Goal: Obtain resource: Obtain resource

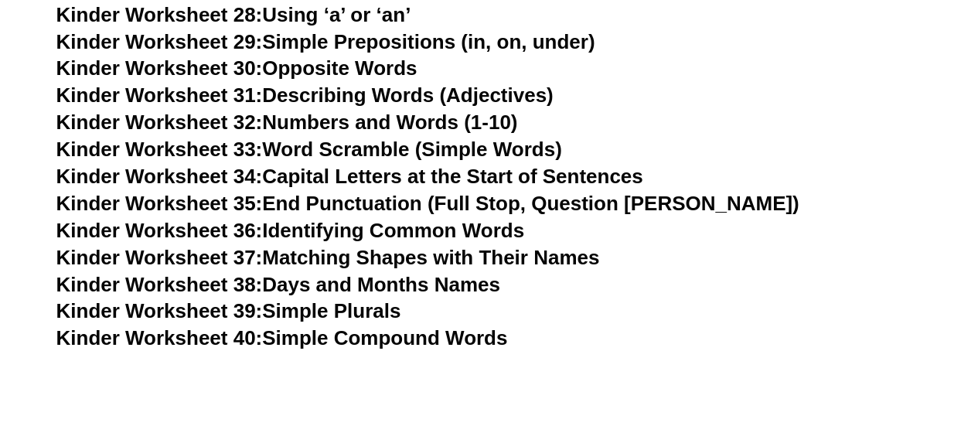
scroll to position [1305, 0]
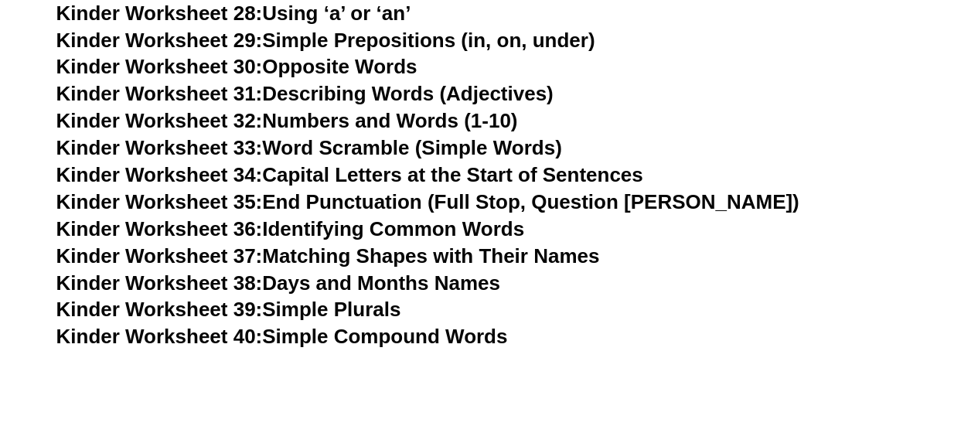
click at [335, 226] on link "Kinder Worksheet 36: Identifying Common Words" at bounding box center [290, 227] width 468 height 23
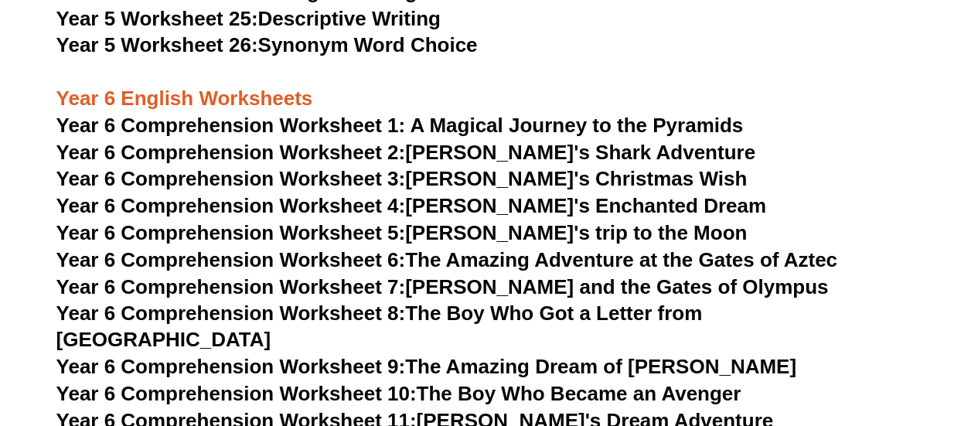
scroll to position [8159, 0]
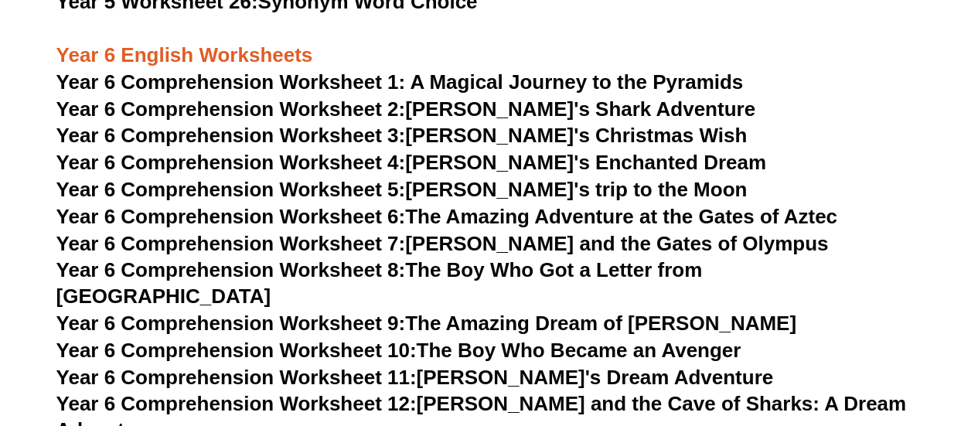
click at [264, 104] on span "Year 6 Comprehension Worksheet 2:" at bounding box center [230, 108] width 349 height 23
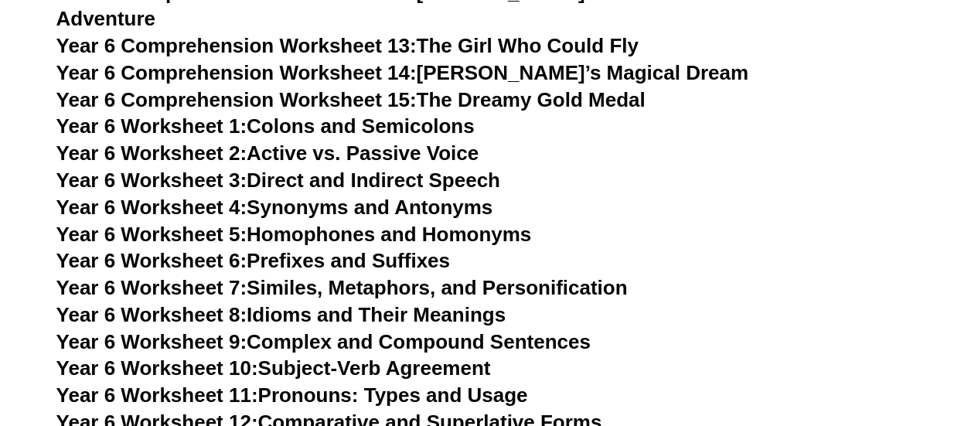
scroll to position [8574, 0]
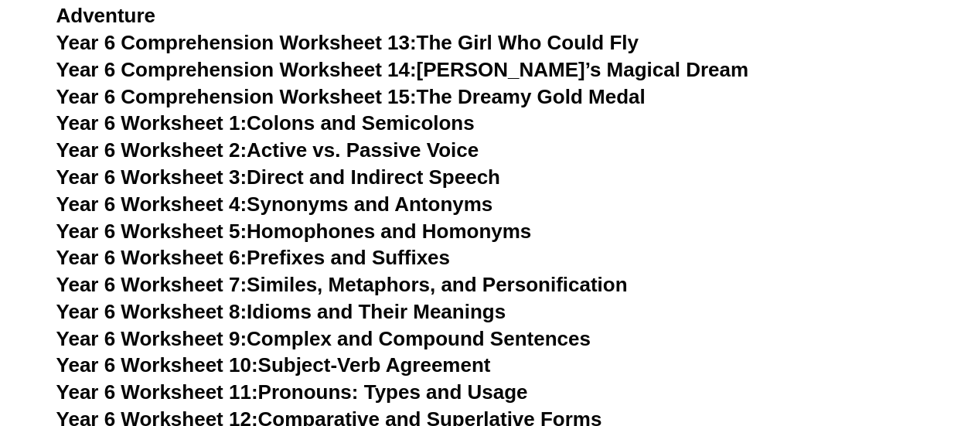
click at [396, 353] on link "Year 6 Worksheet 10: Subject-Verb Agreement" at bounding box center [273, 364] width 434 height 23
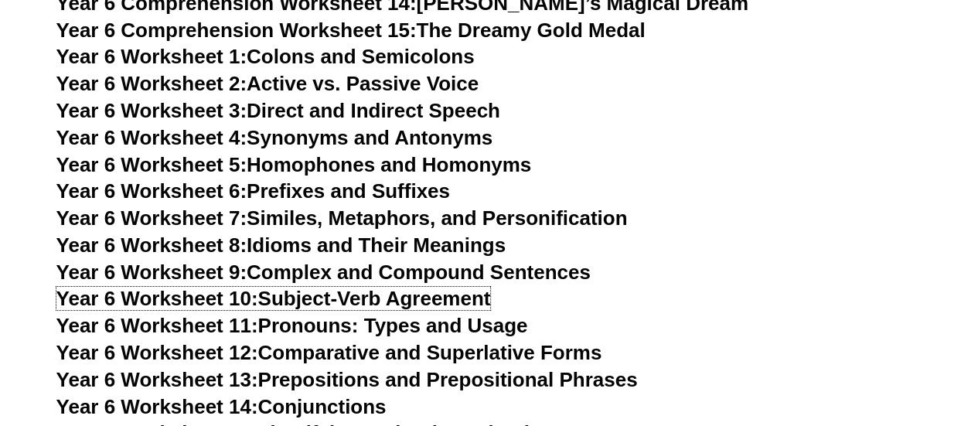
scroll to position [8640, 0]
click at [427, 314] on link "Year 6 Worksheet 11: Pronouns: Types and Usage" at bounding box center [291, 325] width 471 height 23
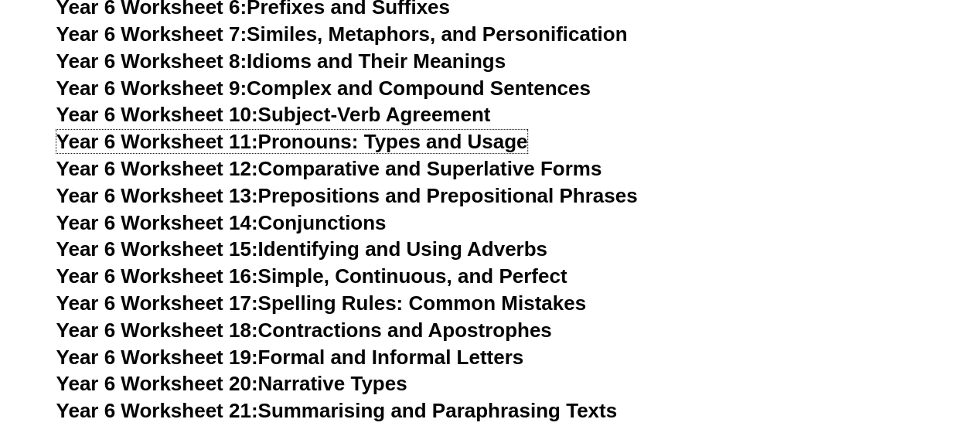
scroll to position [8826, 0]
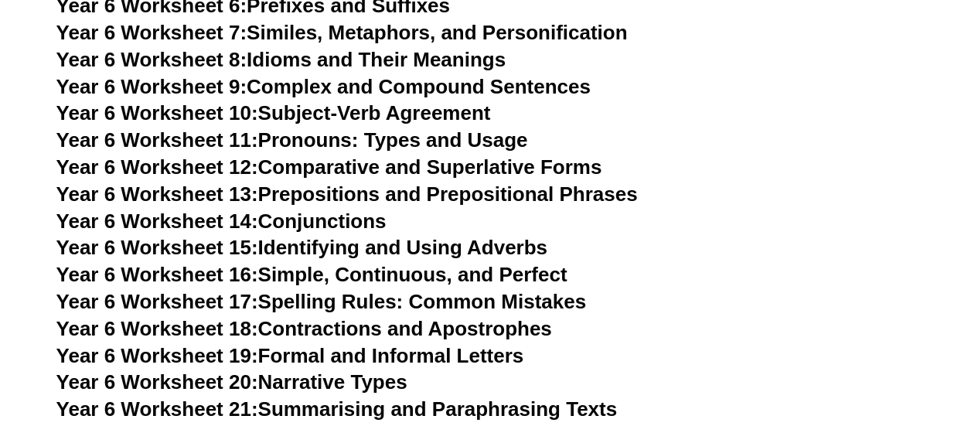
click at [416, 290] on link "Year 6 Worksheet 17: Spelling Rules: Common Mistakes" at bounding box center [320, 301] width 529 height 23
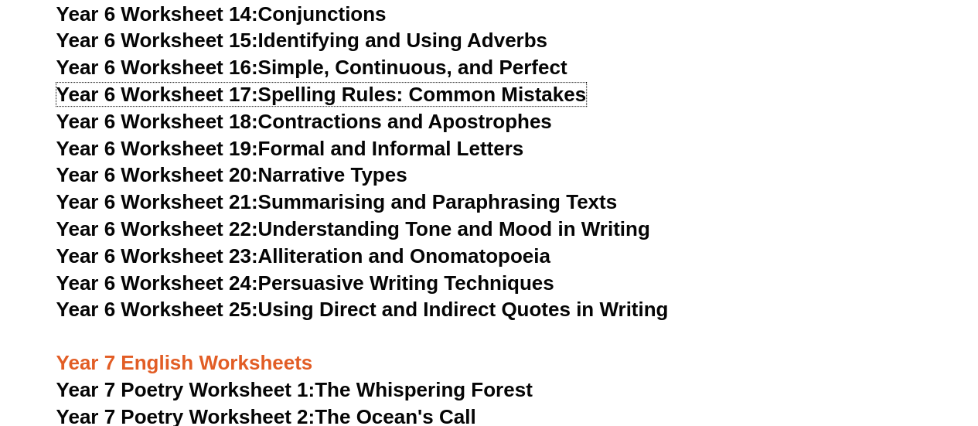
scroll to position [8982, 0]
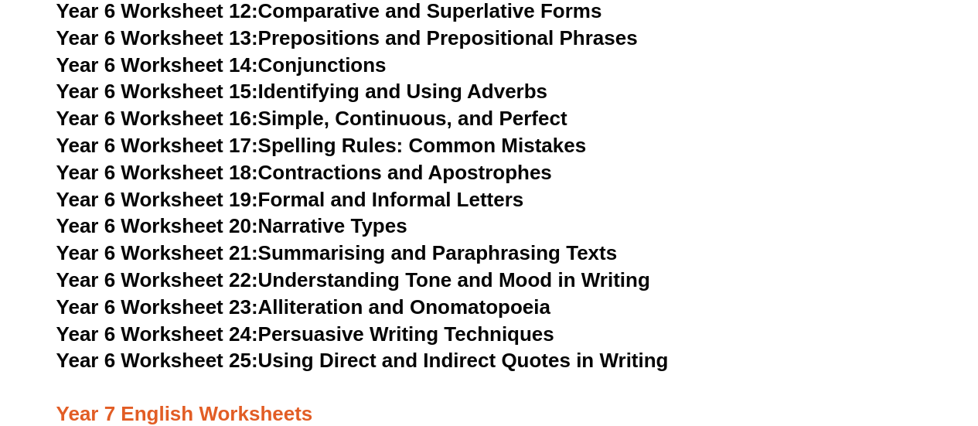
click at [397, 241] on link "Year 6 Worksheet 21: Summarising and Paraphrasing Texts" at bounding box center [336, 252] width 560 height 23
click at [411, 322] on link "Year 6 Worksheet 24: Persuasive Writing Techniques" at bounding box center [305, 333] width 498 height 23
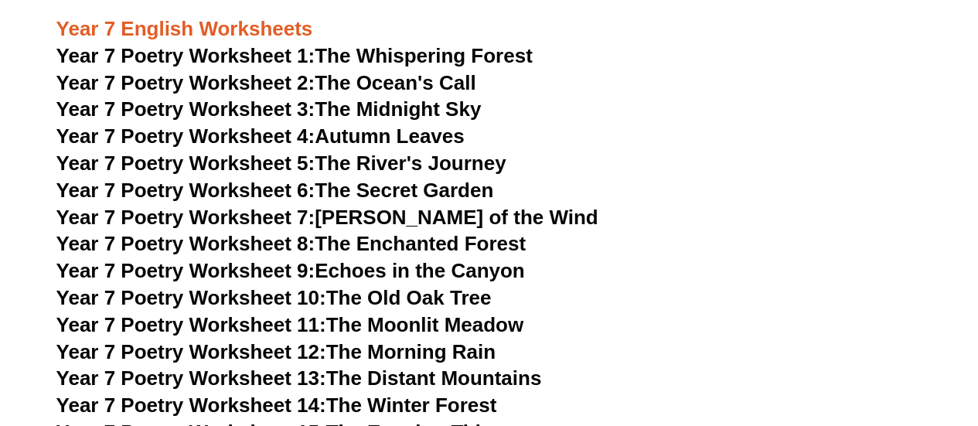
scroll to position [9365, 0]
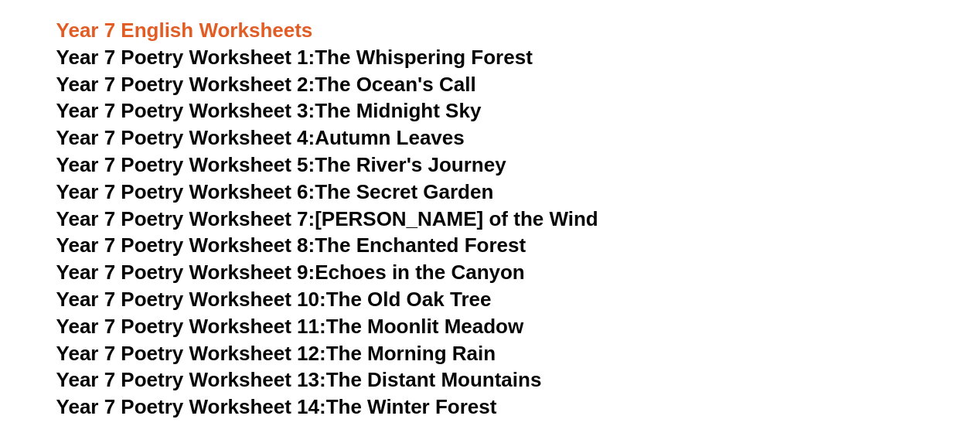
click at [438, 287] on link "Year 7 Poetry Worksheet 10: The Old Oak Tree" at bounding box center [273, 298] width 435 height 23
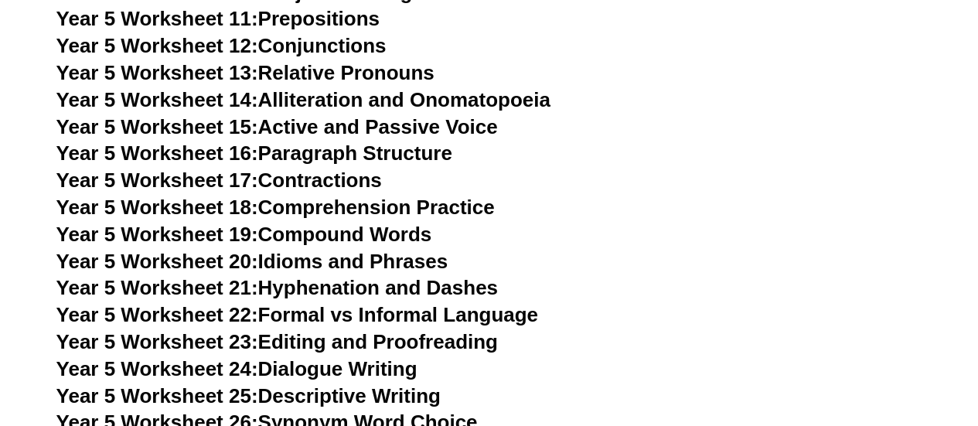
scroll to position [7773, 0]
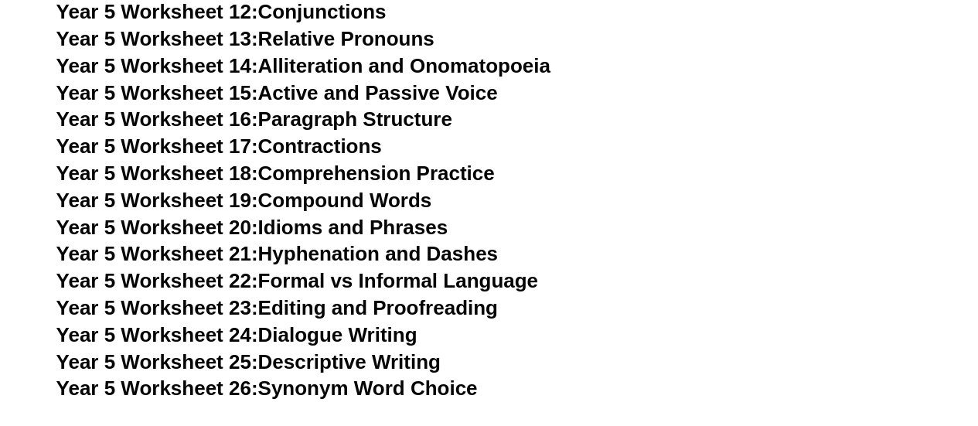
click at [448, 180] on link "Year 5 Worksheet 18: Comprehension Practice" at bounding box center [275, 173] width 438 height 23
click at [468, 313] on link "Year 5 Worksheet 23: Editing and Proofreading" at bounding box center [276, 307] width 441 height 23
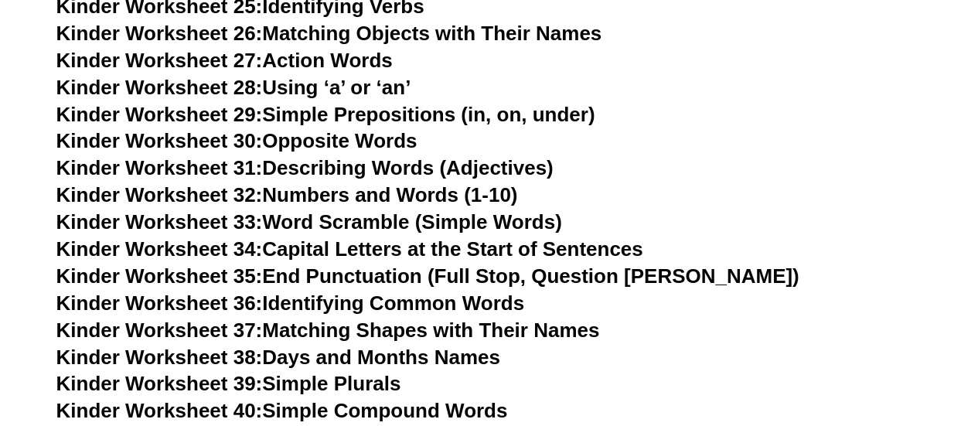
scroll to position [1305, 0]
